Goal: Task Accomplishment & Management: Manage account settings

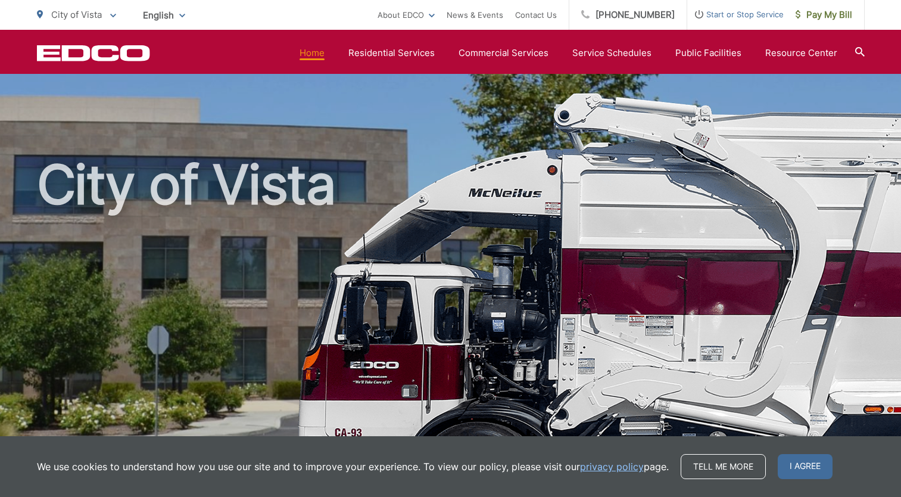
scroll to position [476, 0]
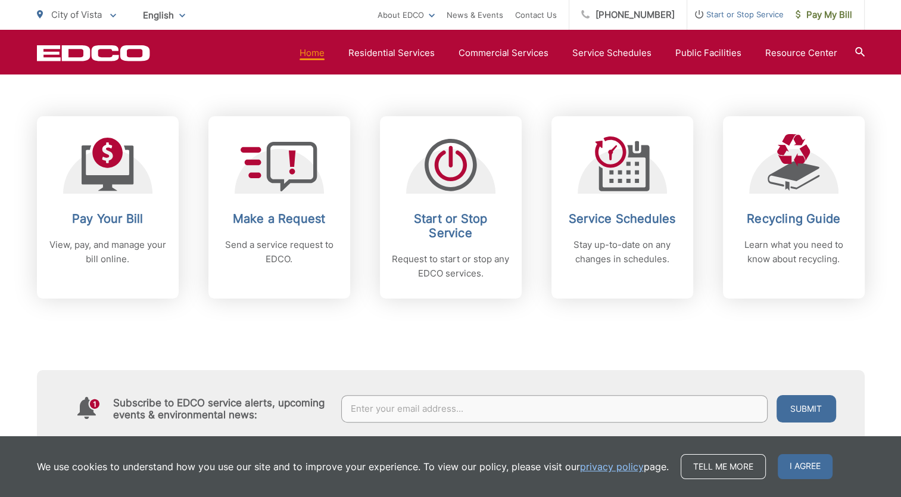
click at [605, 321] on div "Subscribe to EDCO service alerts, upcoming events & environmental news: Submit" at bounding box center [451, 372] width 828 height 148
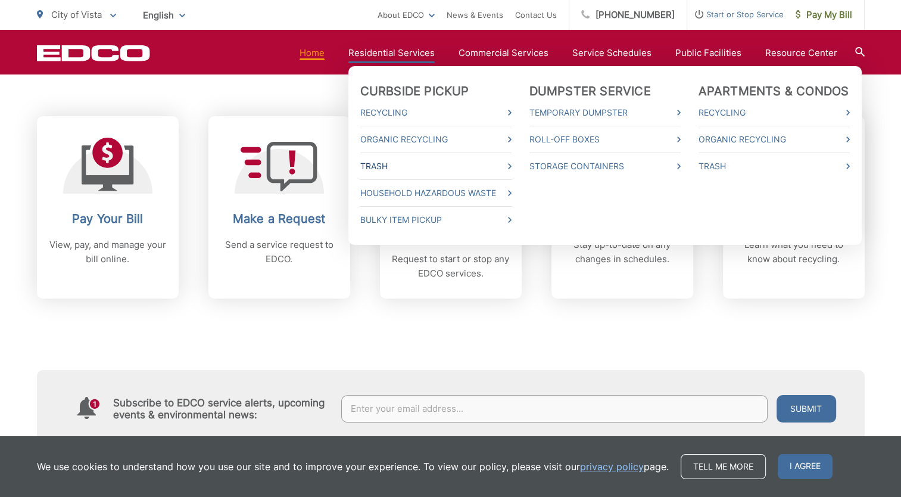
click at [434, 167] on link "Trash" at bounding box center [435, 166] width 151 height 14
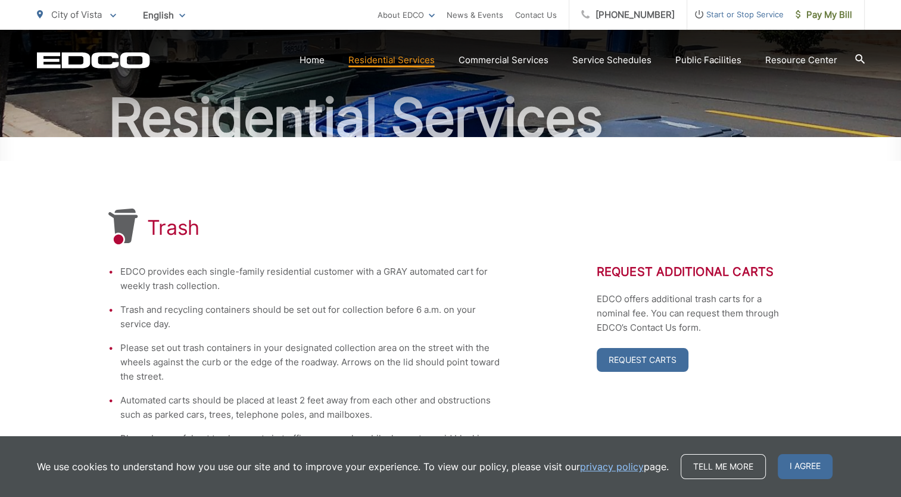
scroll to position [54, 0]
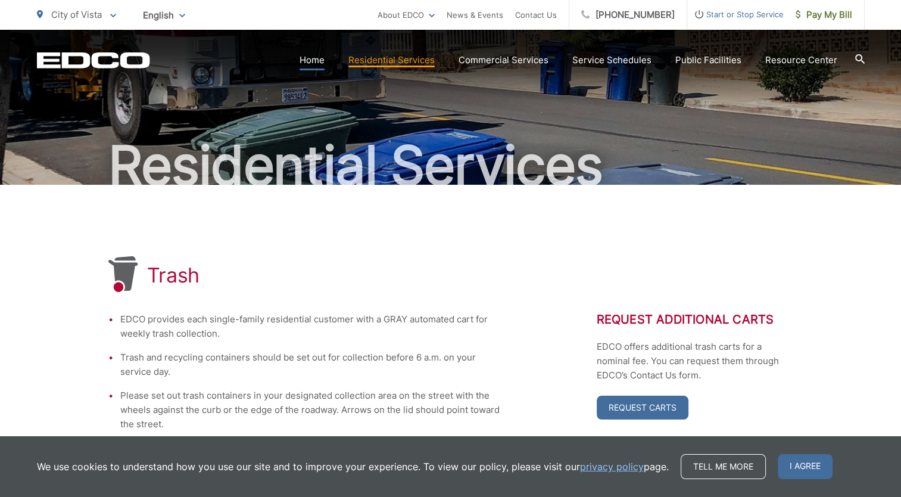
click at [310, 58] on link "Home" at bounding box center [312, 60] width 25 height 14
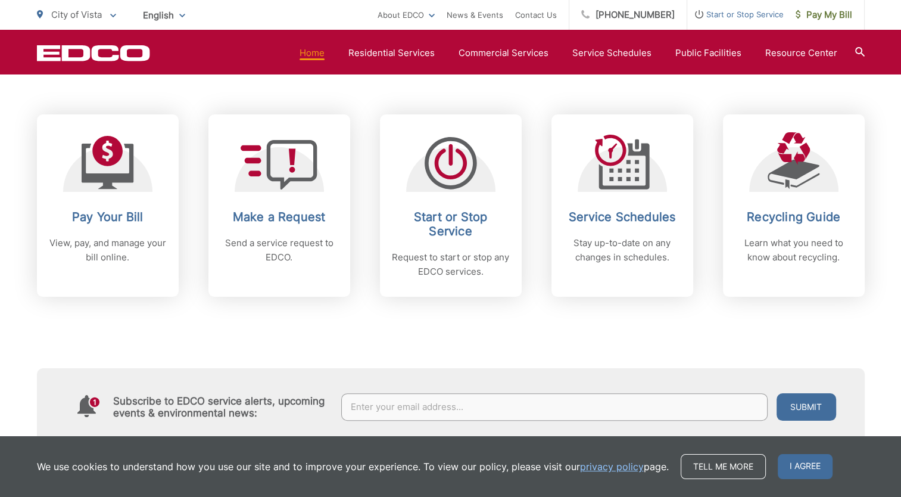
scroll to position [484, 0]
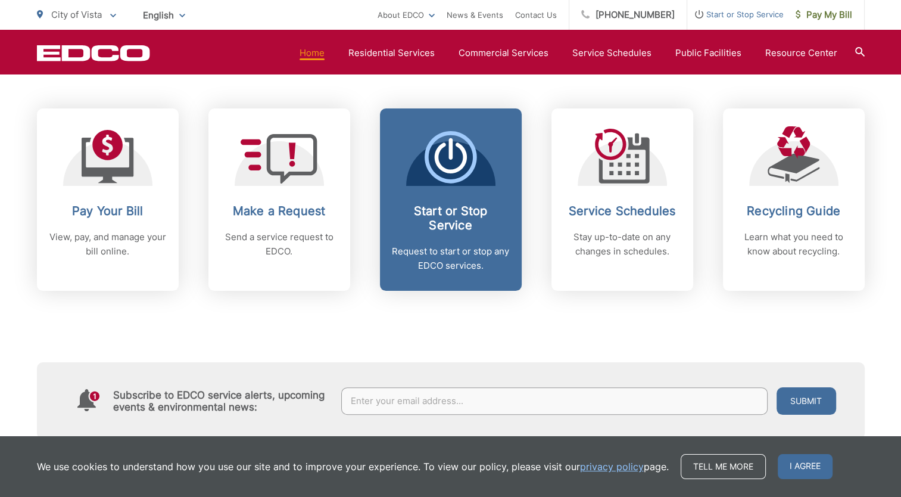
click at [451, 207] on h2 "Start or Stop Service" at bounding box center [451, 218] width 118 height 29
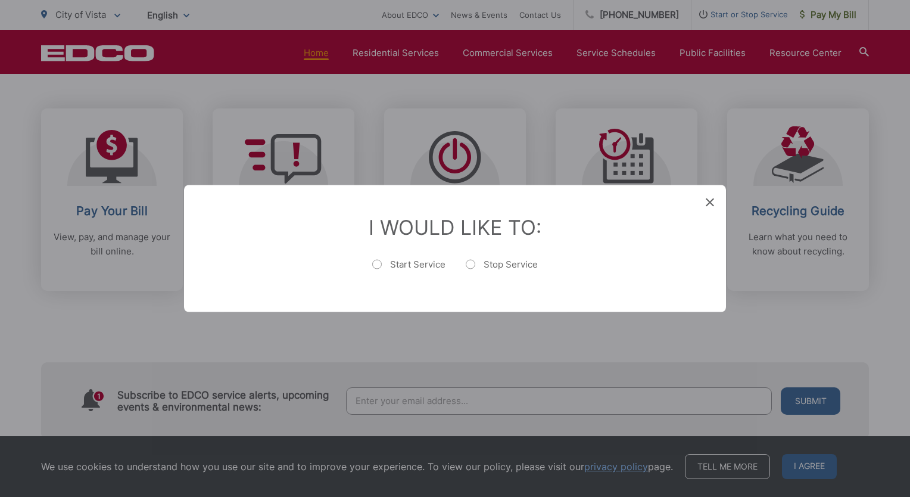
click at [495, 337] on div "Entry Status None In Progress Completed None None In Progress Completed I Would…" at bounding box center [455, 248] width 910 height 497
